Goal: Information Seeking & Learning: Learn about a topic

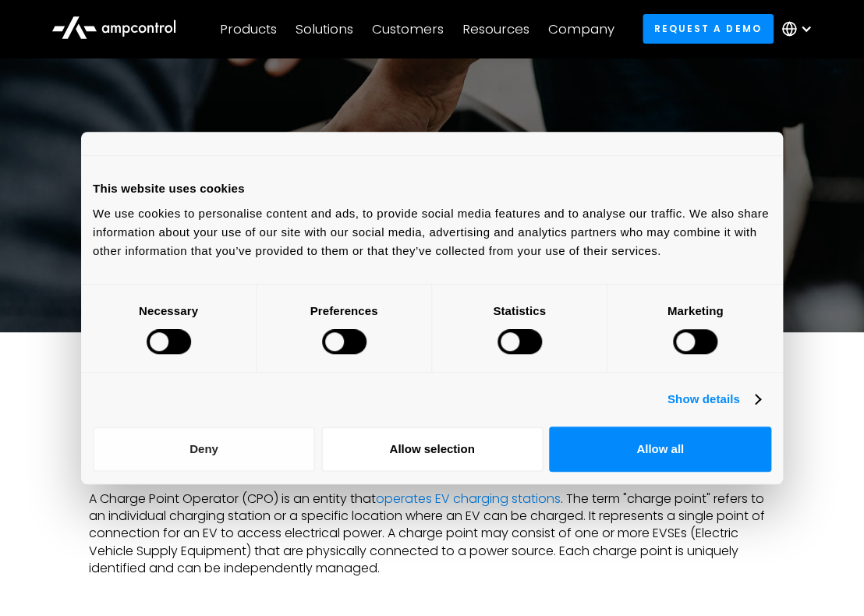
click at [235, 447] on button "Deny" at bounding box center [204, 448] width 222 height 45
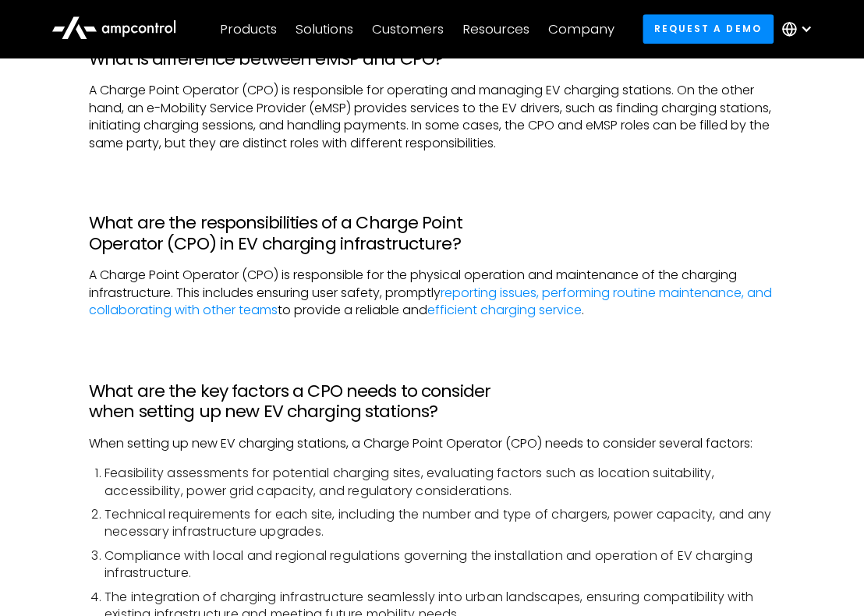
scroll to position [602, 0]
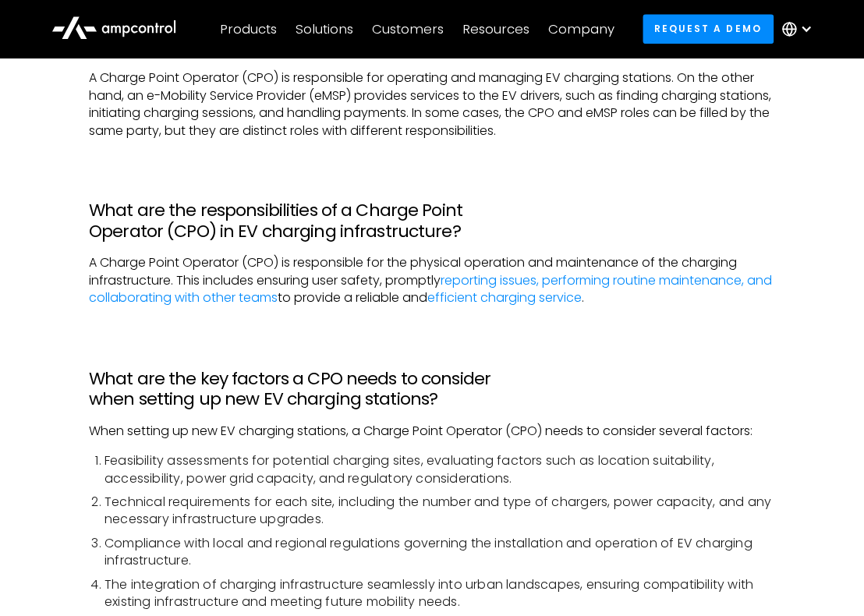
click at [337, 229] on h3 "What are the responsibilities of a Charge Point Operator (CPO) in EV charging i…" at bounding box center [432, 220] width 686 height 41
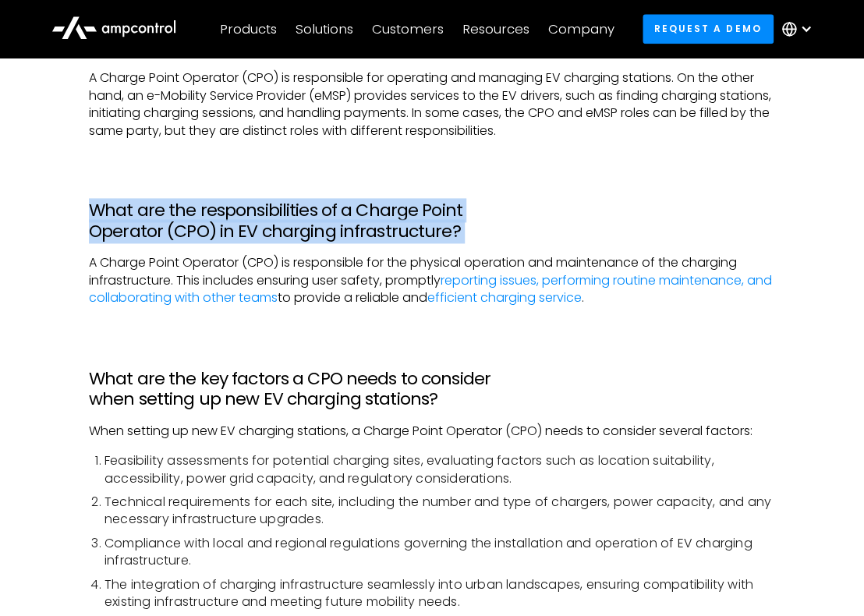
click at [337, 229] on h3 "What are the responsibilities of a Charge Point Operator (CPO) in EV charging i…" at bounding box center [432, 220] width 686 height 41
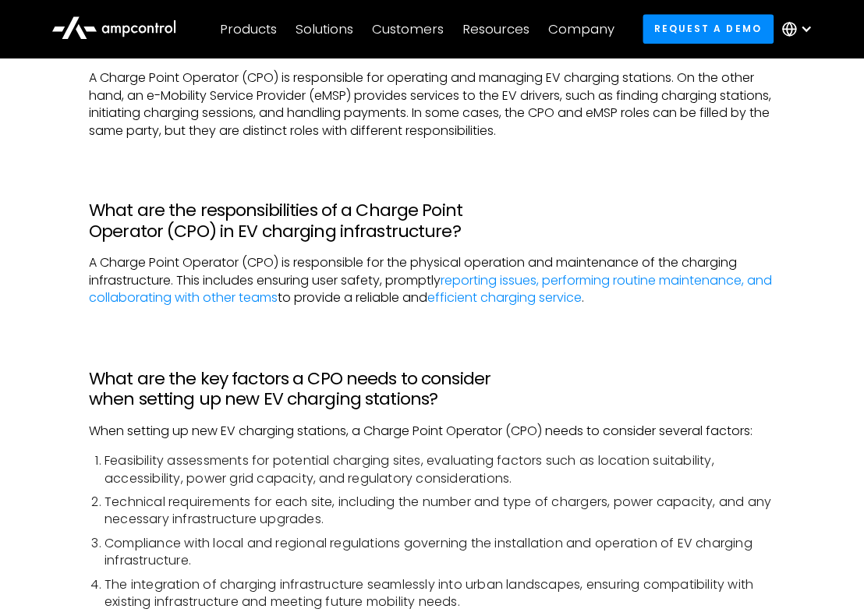
click at [385, 408] on h3 "What are the key factors a CPO needs to consider when setting up new EV chargin…" at bounding box center [432, 388] width 686 height 41
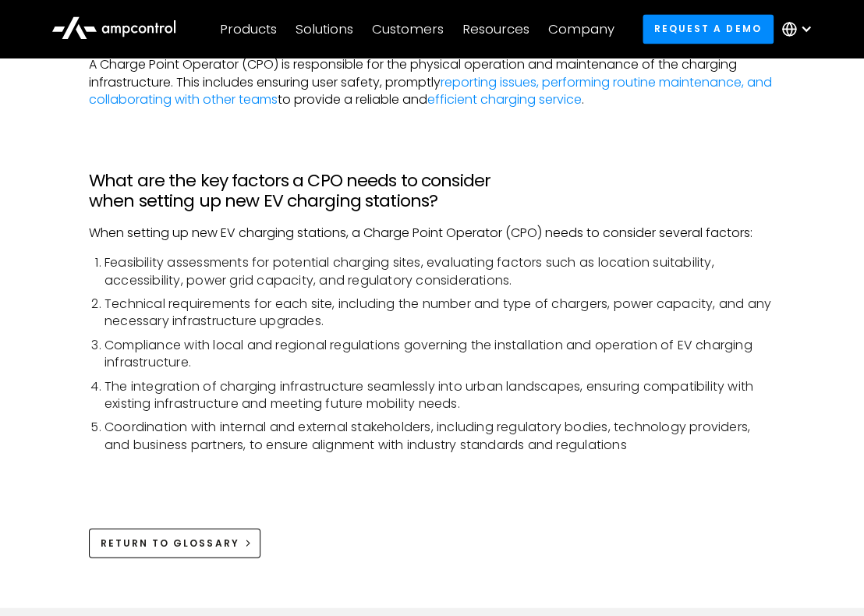
scroll to position [803, 0]
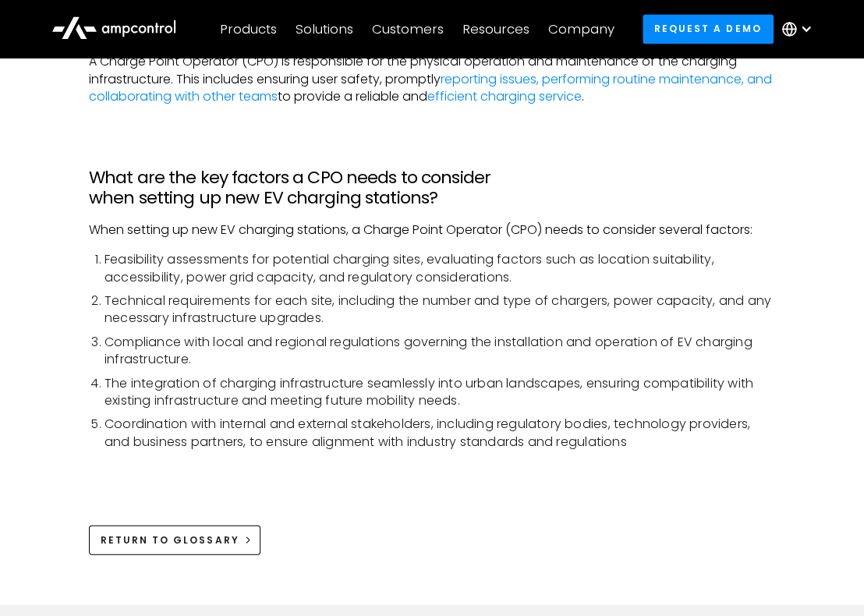
click at [295, 176] on h3 "What are the key factors a CPO needs to consider when setting up new EV chargin…" at bounding box center [432, 187] width 686 height 41
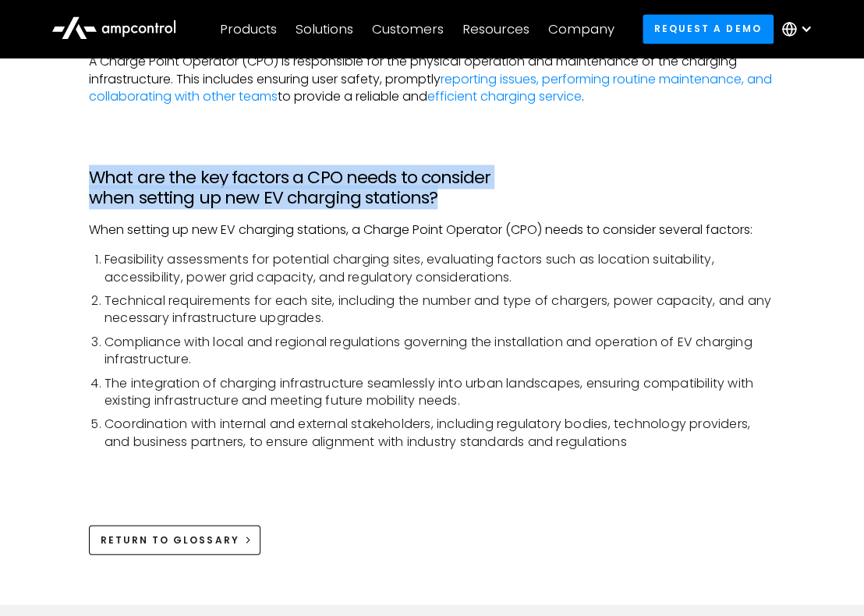
click at [295, 176] on h3 "What are the key factors a CPO needs to consider when setting up new EV chargin…" at bounding box center [432, 187] width 686 height 41
copy h3 "What are the key factors a CPO needs to consider when setting up new EV chargin…"
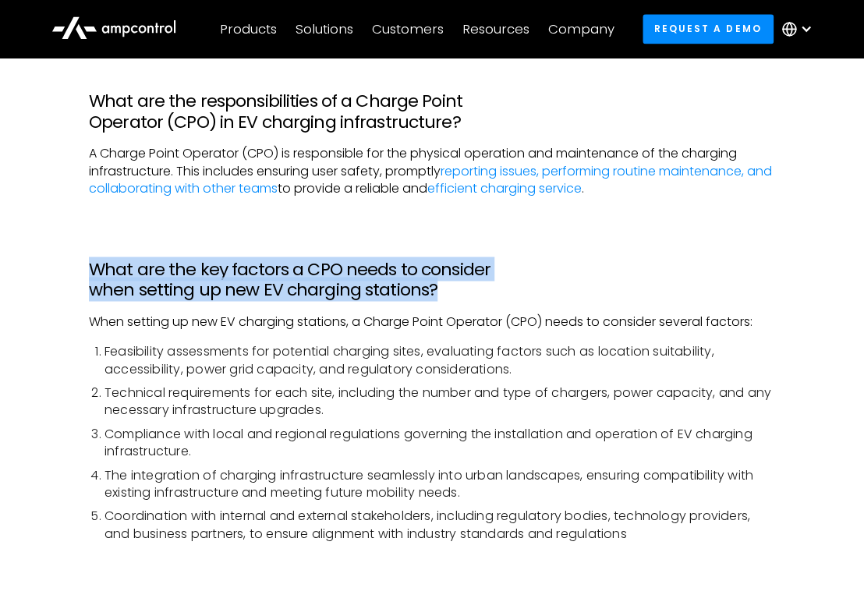
scroll to position [630, 0]
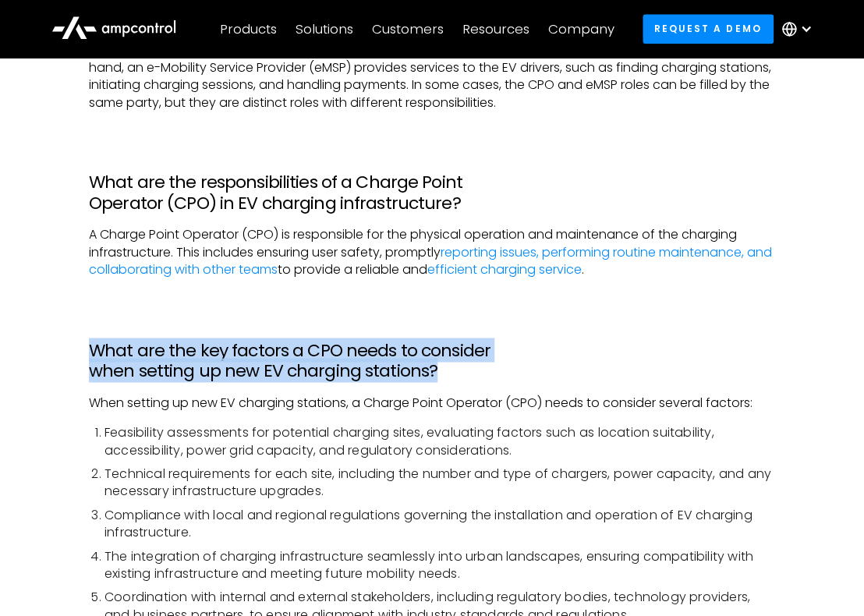
click at [514, 370] on h3 "What are the key factors a CPO needs to consider when setting up new EV chargin…" at bounding box center [432, 360] width 686 height 41
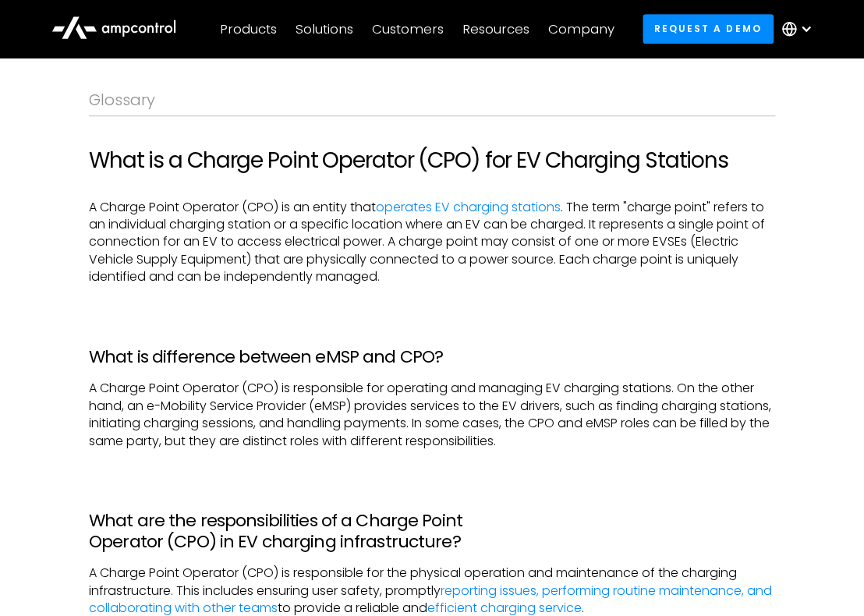
scroll to position [0, 0]
